Goal: Information Seeking & Learning: Understand process/instructions

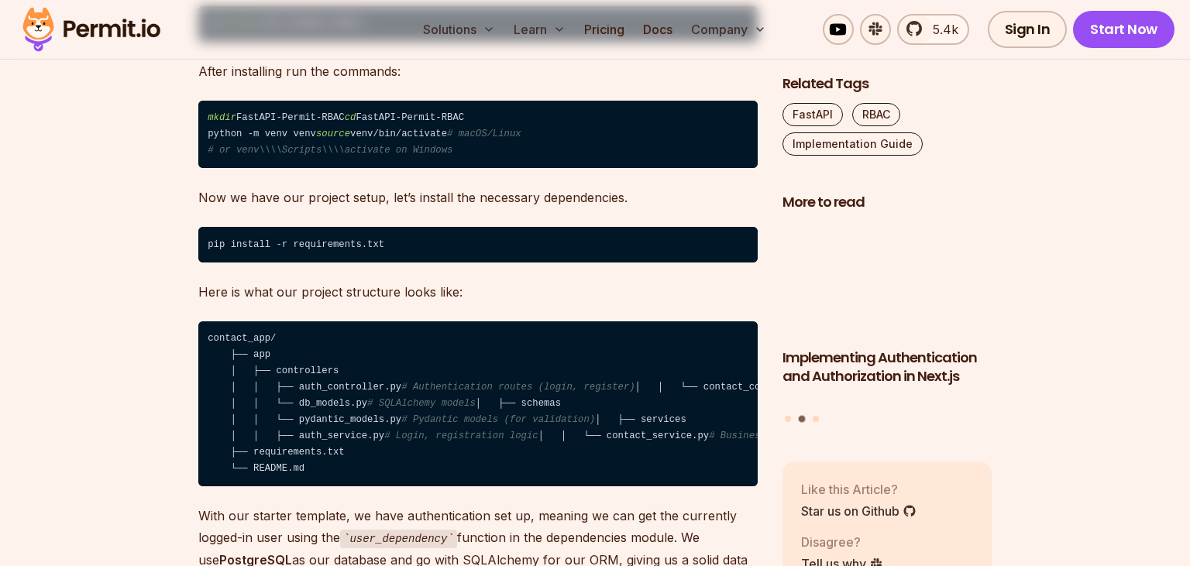
scroll to position [2244, 0]
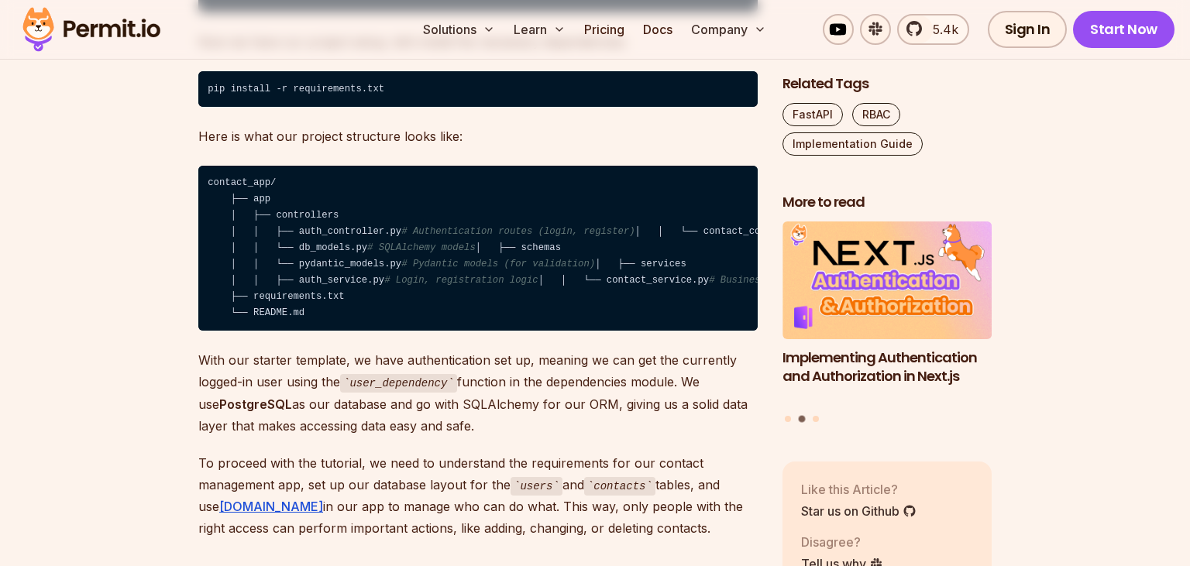
drag, startPoint x: 520, startPoint y: 274, endPoint x: 441, endPoint y: 280, distance: 78.4
click at [441, 280] on code "contact_app/ ├── app │ ├── controllers │ │ ├── auth_controller.py # Authenticat…" at bounding box center [477, 249] width 559 height 166
click at [823, 237] on span "# Contact CRUD routes" at bounding box center [882, 231] width 119 height 11
drag, startPoint x: 294, startPoint y: 311, endPoint x: 359, endPoint y: 308, distance: 65.1
click at [359, 308] on code "contact_app/ ├── app │ ├── controllers │ │ ├── auth_controller.py # Authenticat…" at bounding box center [477, 249] width 559 height 166
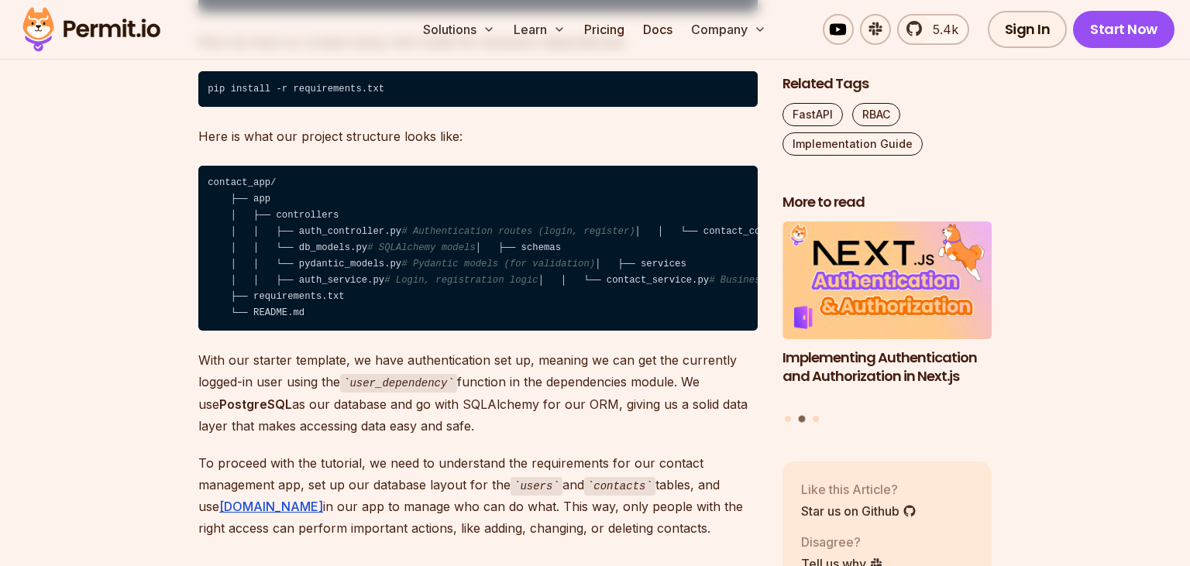
click at [359, 308] on code "contact_app/ ├── app │ ├── controllers │ │ ├── auth_controller.py # Authenticat…" at bounding box center [477, 249] width 559 height 166
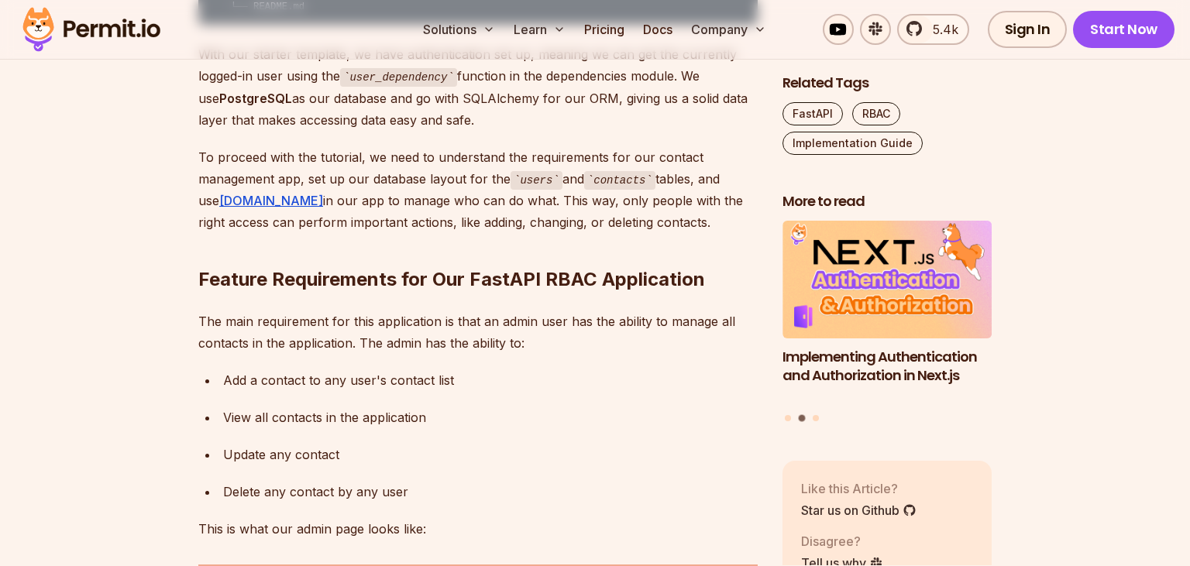
scroll to position [2552, 0]
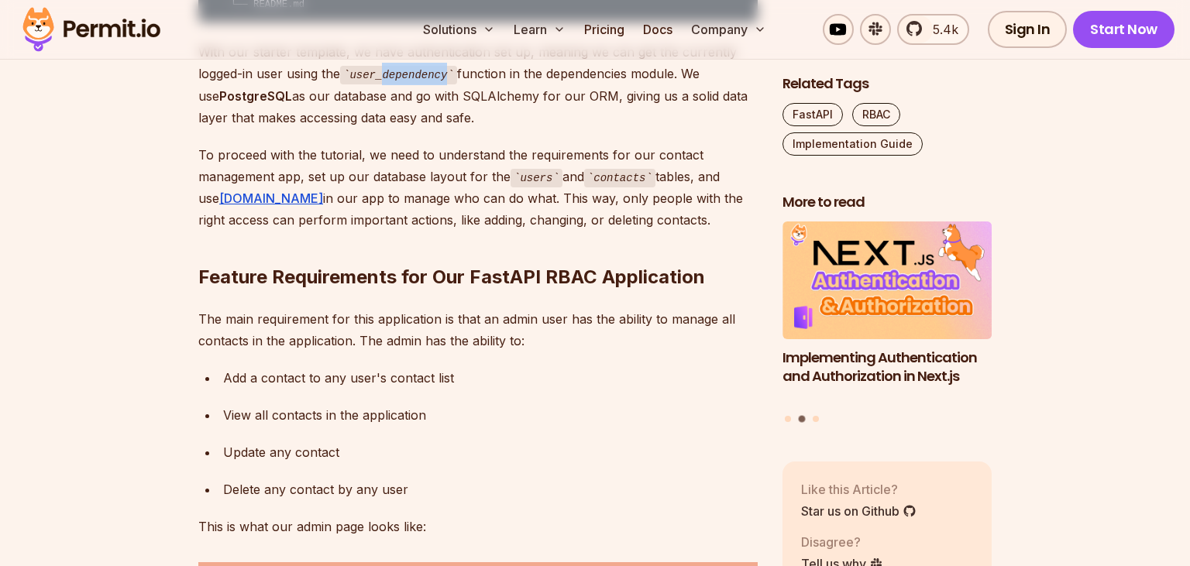
drag, startPoint x: 384, startPoint y: 228, endPoint x: 461, endPoint y: 222, distance: 76.9
click at [461, 129] on p "With our starter template, we have authentication set up, meaning we can get th…" at bounding box center [477, 85] width 559 height 88
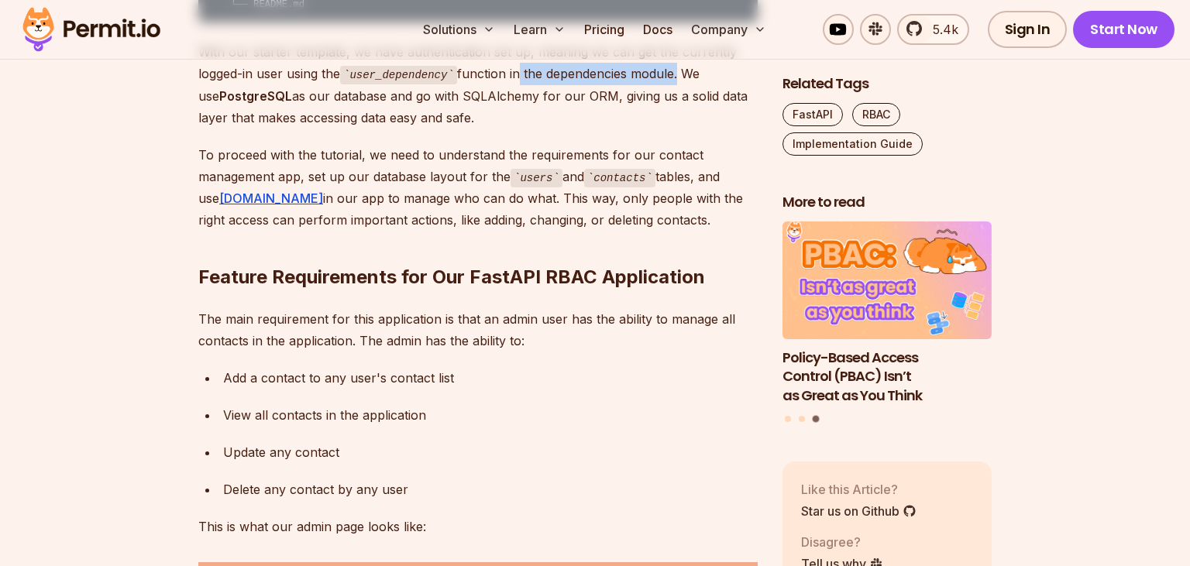
drag, startPoint x: 510, startPoint y: 228, endPoint x: 671, endPoint y: 222, distance: 160.4
click at [671, 129] on p "With our starter template, we have authentication set up, meaning we can get th…" at bounding box center [477, 85] width 559 height 88
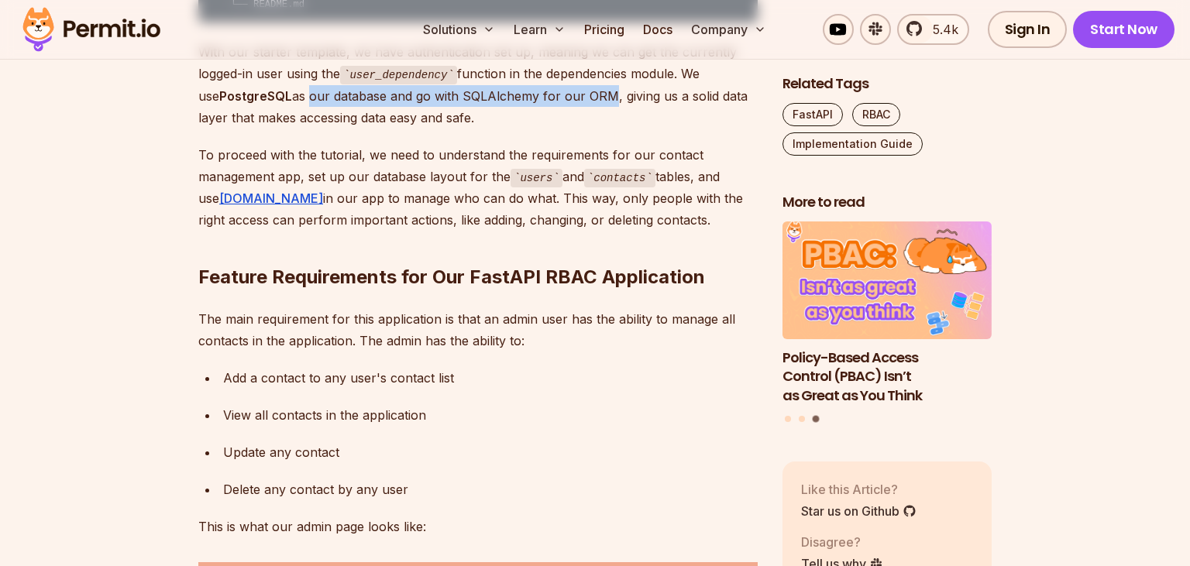
drag, startPoint x: 287, startPoint y: 240, endPoint x: 590, endPoint y: 243, distance: 303.6
click at [590, 129] on p "With our starter template, we have authentication set up, meaning we can get th…" at bounding box center [477, 85] width 559 height 88
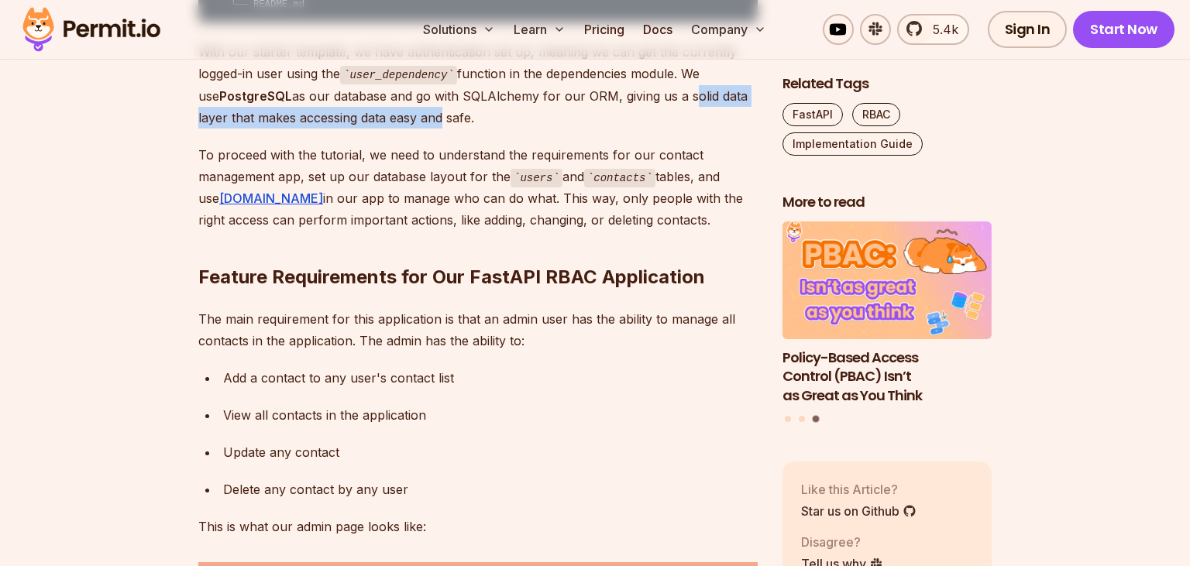
drag, startPoint x: 665, startPoint y: 241, endPoint x: 410, endPoint y: 264, distance: 255.1
click at [410, 129] on p "With our starter template, we have authentication set up, meaning we can get th…" at bounding box center [477, 85] width 559 height 88
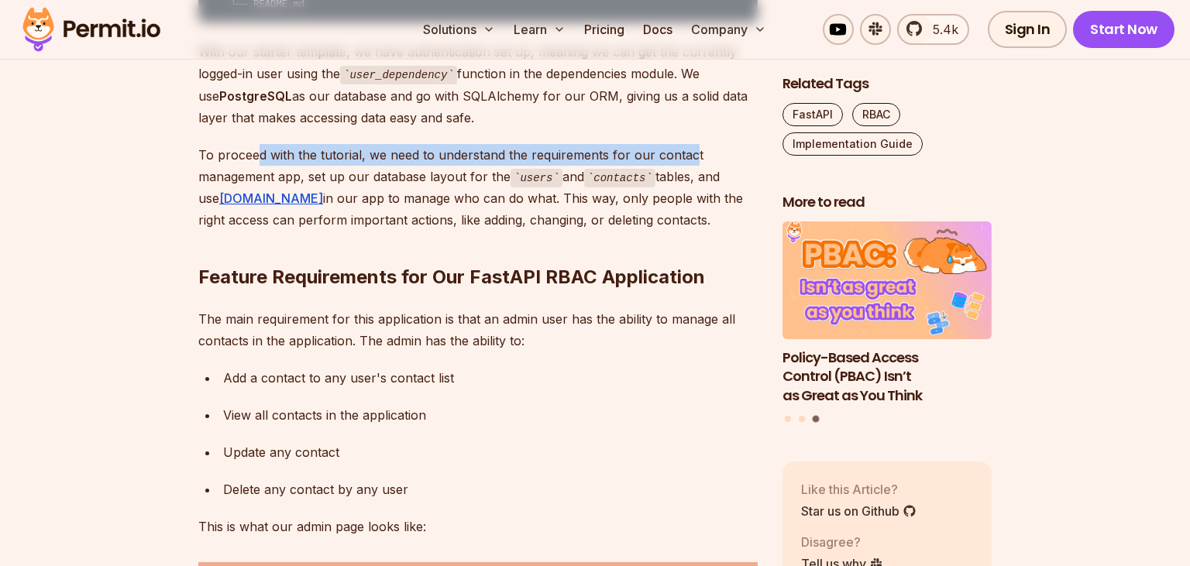
drag, startPoint x: 256, startPoint y: 301, endPoint x: 692, endPoint y: 308, distance: 436.1
click at [692, 232] on p "To proceed with the tutorial, we need to understand the requirements for our co…" at bounding box center [477, 188] width 559 height 88
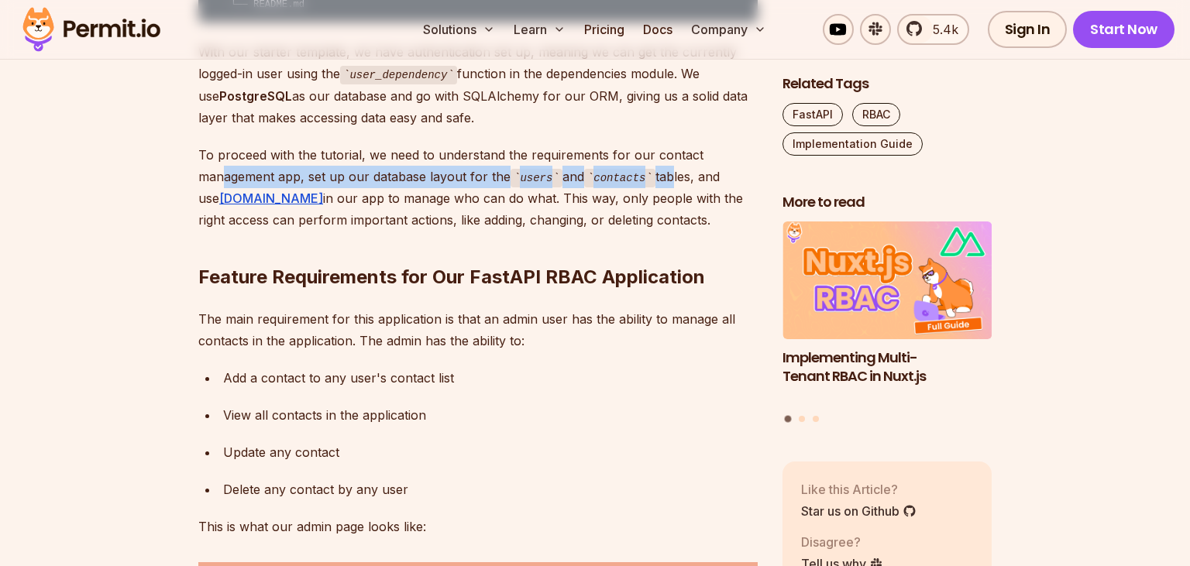
drag, startPoint x: 221, startPoint y: 321, endPoint x: 671, endPoint y: 323, distance: 450.8
click at [671, 232] on p "To proceed with the tutorial, we need to understand the requirements for our co…" at bounding box center [477, 188] width 559 height 88
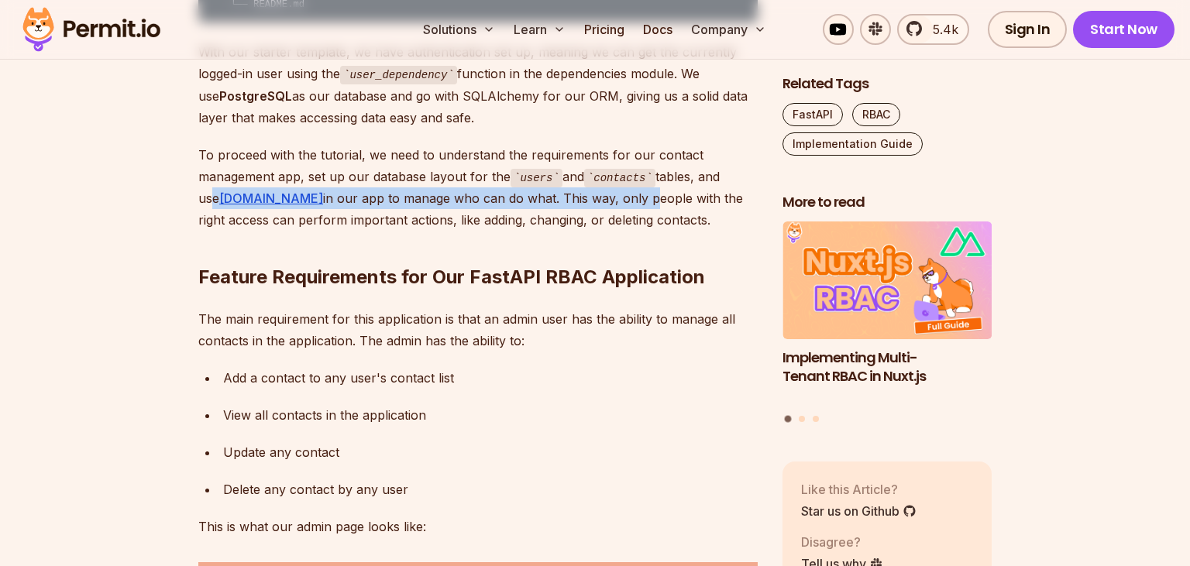
drag, startPoint x: 730, startPoint y: 323, endPoint x: 579, endPoint y: 341, distance: 152.1
click at [579, 232] on p "To proceed with the tutorial, we need to understand the requirements for our co…" at bounding box center [477, 188] width 559 height 88
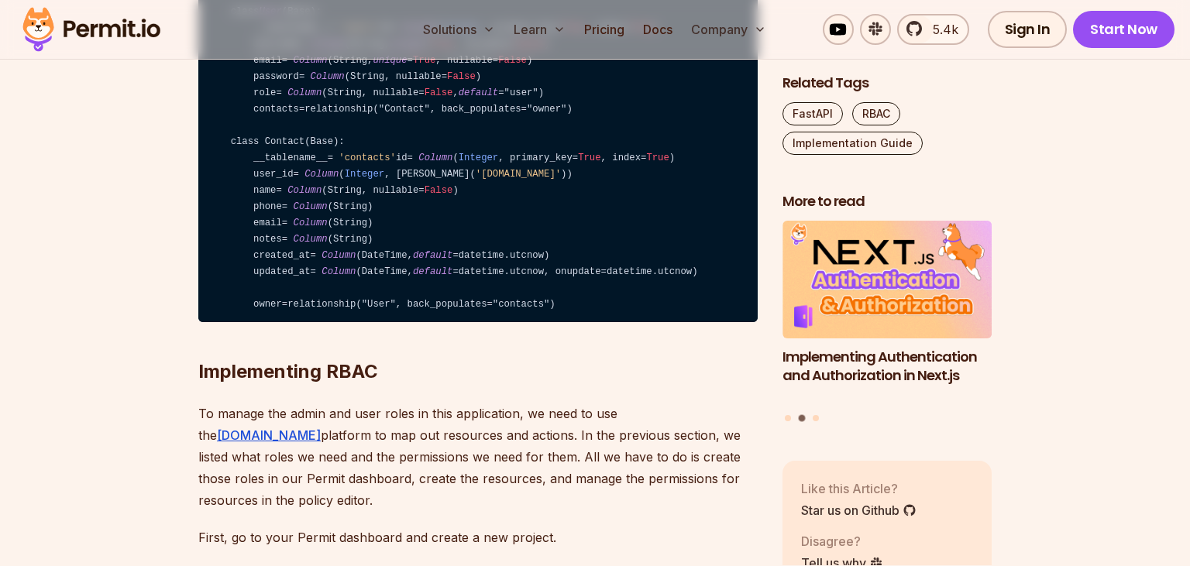
scroll to position [3971, 0]
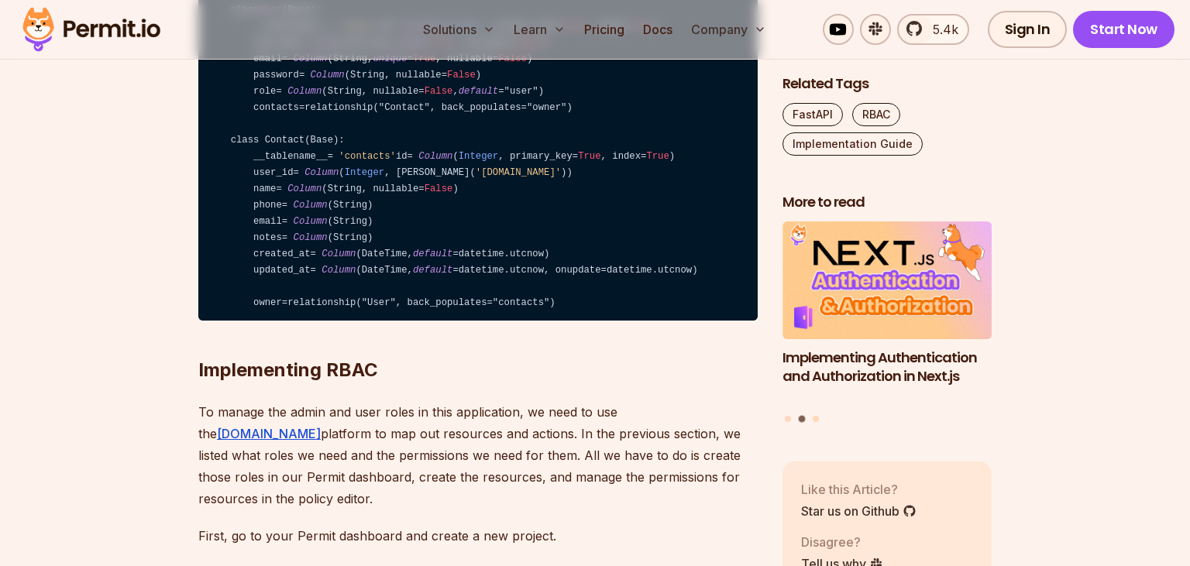
drag, startPoint x: 256, startPoint y: 188, endPoint x: 307, endPoint y: 187, distance: 51.1
click at [307, 187] on code "from sqlalchemy import Column , Integer , String, ForeignKey, DateTime from sql…" at bounding box center [477, 124] width 559 height 393
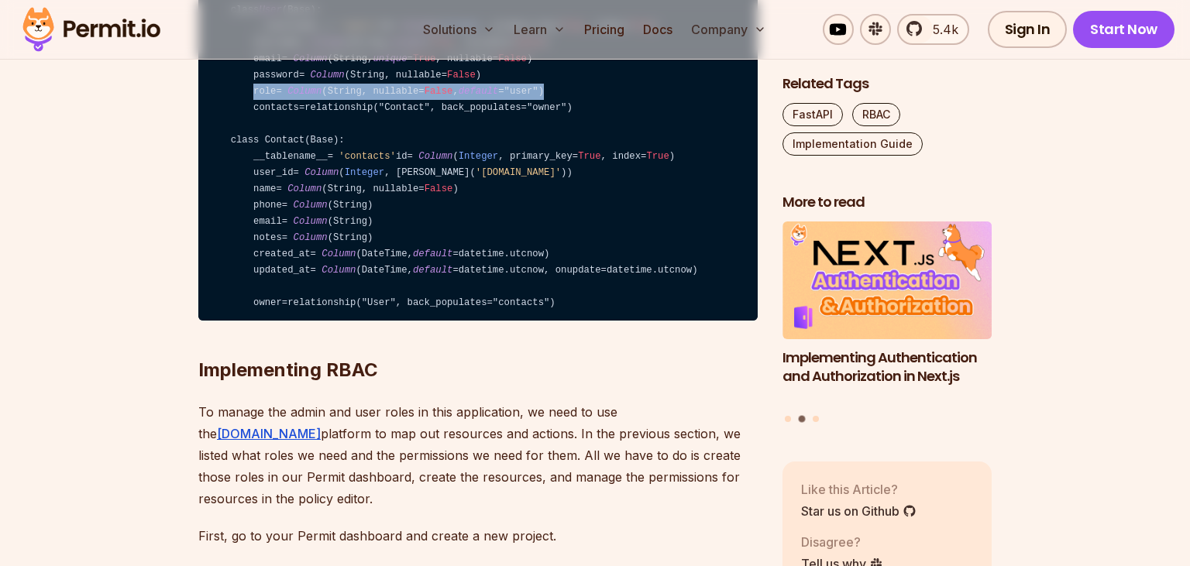
drag, startPoint x: 247, startPoint y: 302, endPoint x: 536, endPoint y: 301, distance: 288.9
click at [536, 301] on code "from sqlalchemy import Column , Integer , String, ForeignKey, DateTime from sql…" at bounding box center [477, 124] width 559 height 393
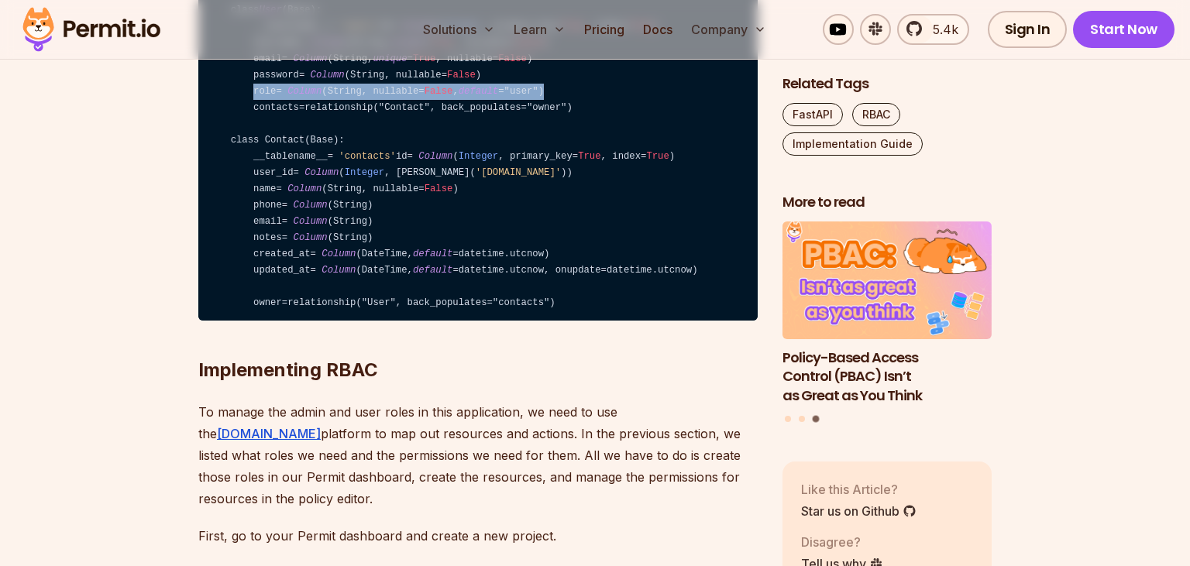
drag, startPoint x: 536, startPoint y: 301, endPoint x: 258, endPoint y: 304, distance: 278.1
click at [258, 304] on code "from sqlalchemy import Column , Integer , String, ForeignKey, DateTime from sql…" at bounding box center [477, 124] width 559 height 393
drag, startPoint x: 317, startPoint y: 301, endPoint x: 541, endPoint y: 300, distance: 223.8
click at [541, 300] on code "from sqlalchemy import Column , Integer , String, ForeignKey, DateTime from sql…" at bounding box center [477, 124] width 559 height 393
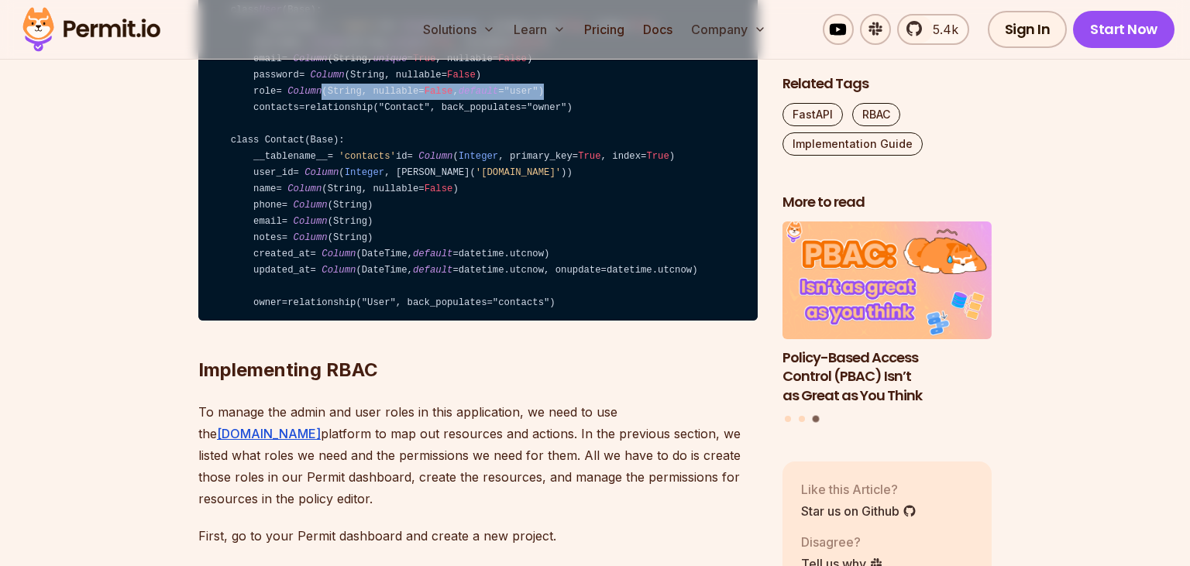
click at [541, 300] on code "from sqlalchemy import Column , Integer , String, ForeignKey, DateTime from sql…" at bounding box center [477, 124] width 559 height 393
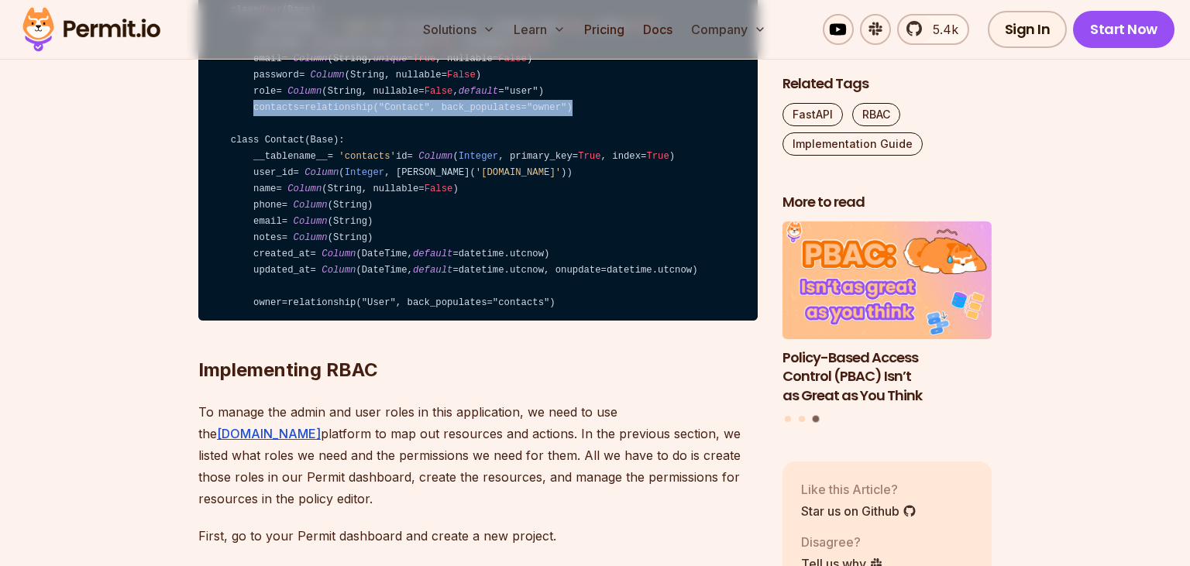
drag, startPoint x: 563, startPoint y: 321, endPoint x: 250, endPoint y: 324, distance: 312.9
click at [250, 321] on code "from sqlalchemy import Column , Integer , String, ForeignKey, DateTime from sql…" at bounding box center [477, 124] width 559 height 393
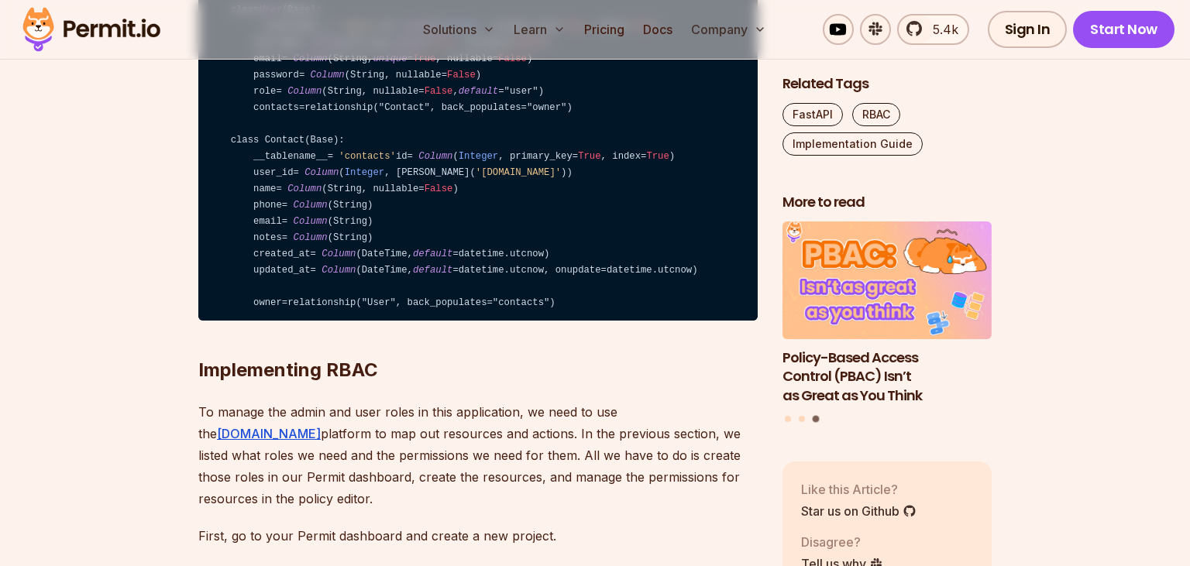
click at [250, 321] on code "from sqlalchemy import Column , Integer , String, ForeignKey, DateTime from sql…" at bounding box center [477, 124] width 559 height 393
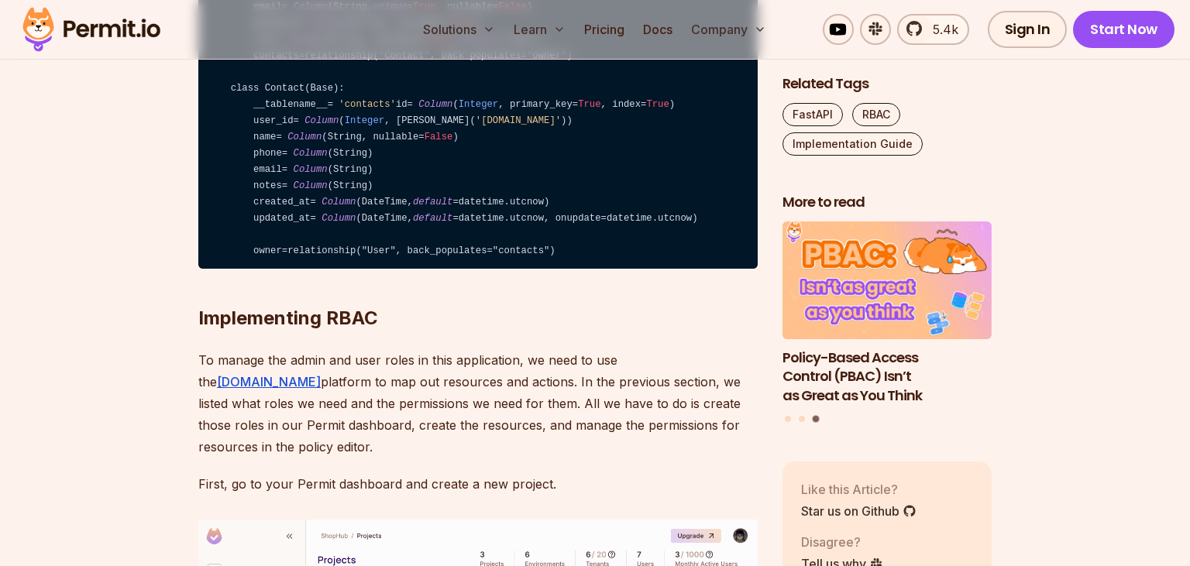
scroll to position [4023, 0]
drag, startPoint x: 247, startPoint y: 351, endPoint x: 337, endPoint y: 448, distance: 132.1
click at [337, 269] on code "from sqlalchemy import Column , Integer , String, ForeignKey, DateTime from sql…" at bounding box center [477, 71] width 559 height 393
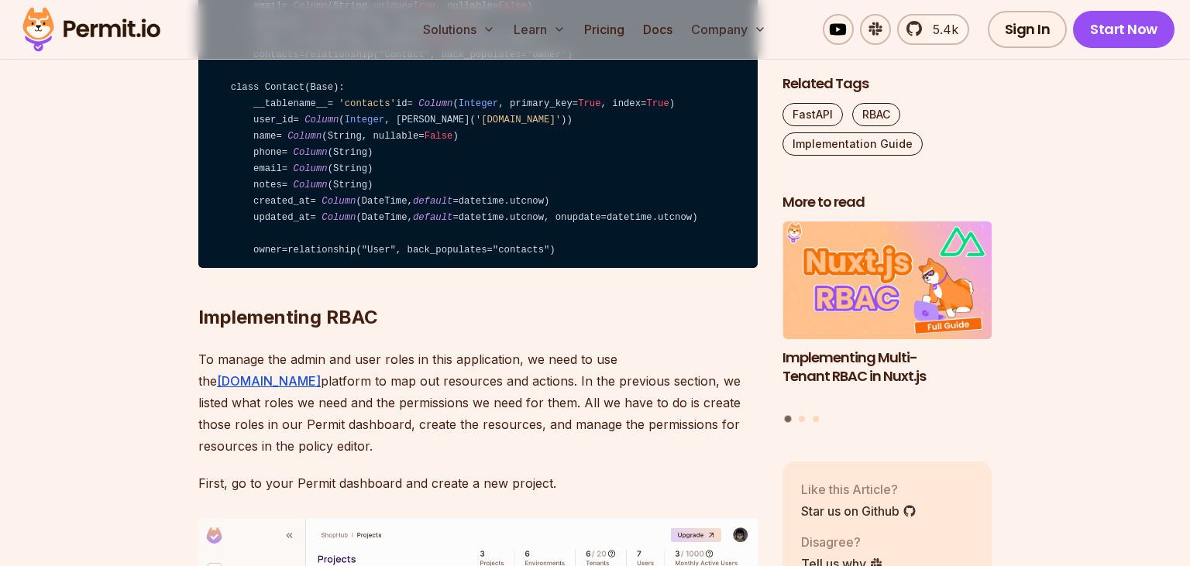
click at [337, 207] on span "Column" at bounding box center [338, 201] width 34 height 11
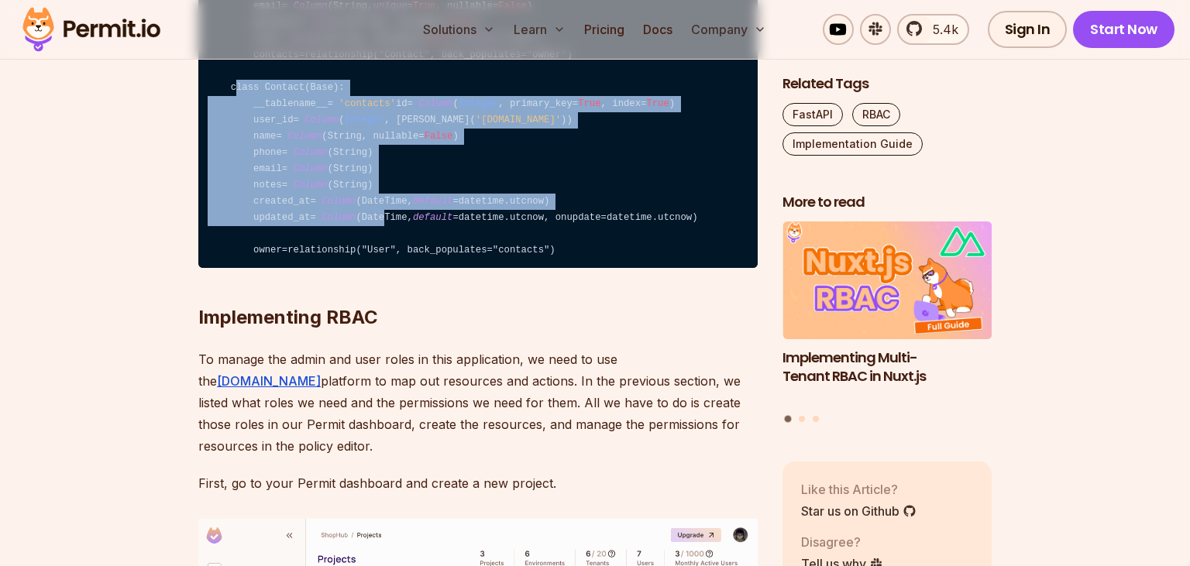
drag, startPoint x: 376, startPoint y: 461, endPoint x: 232, endPoint y: 301, distance: 215.5
click at [232, 269] on code "from sqlalchemy import Column , Integer , String, ForeignKey, DateTime from sql…" at bounding box center [477, 71] width 559 height 393
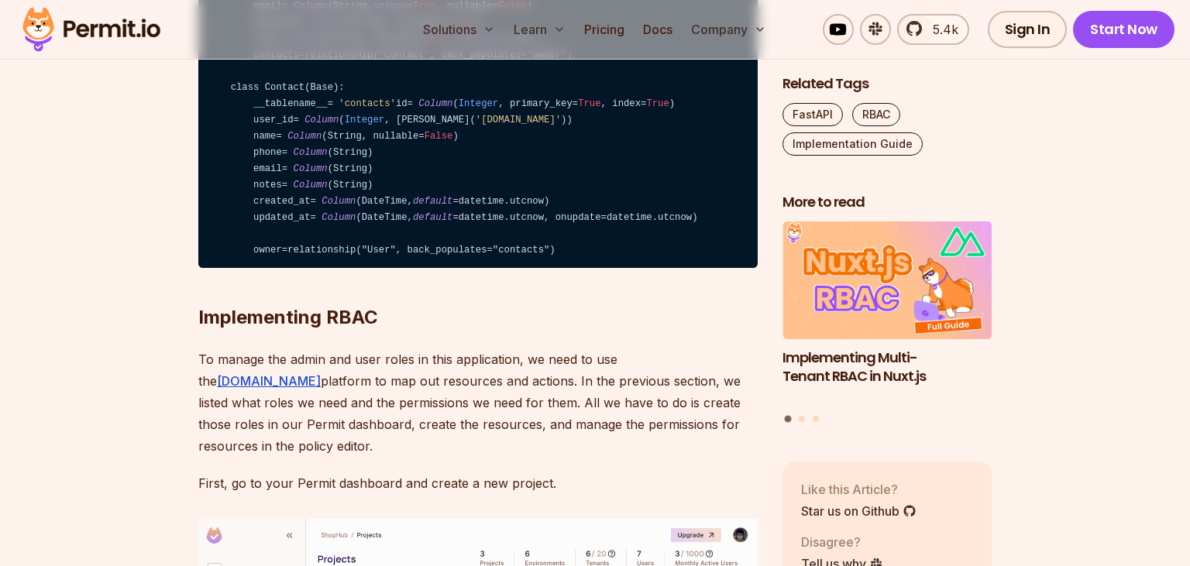
click at [232, 269] on code "from sqlalchemy import Column , Integer , String, ForeignKey, DateTime from sql…" at bounding box center [477, 71] width 559 height 393
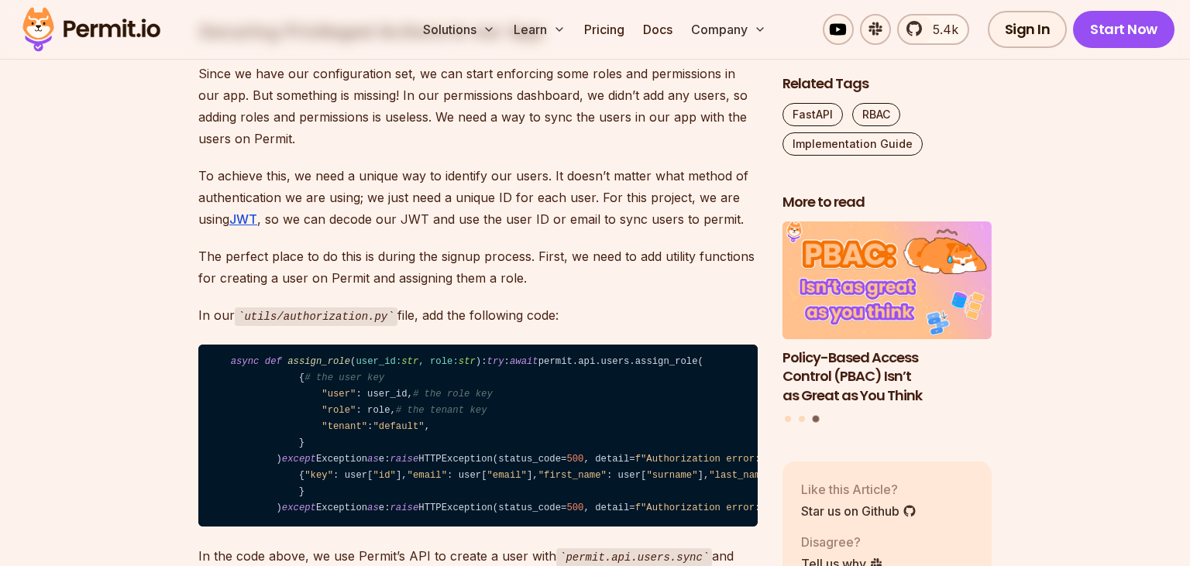
scroll to position [8107, 0]
